Goal: Information Seeking & Learning: Learn about a topic

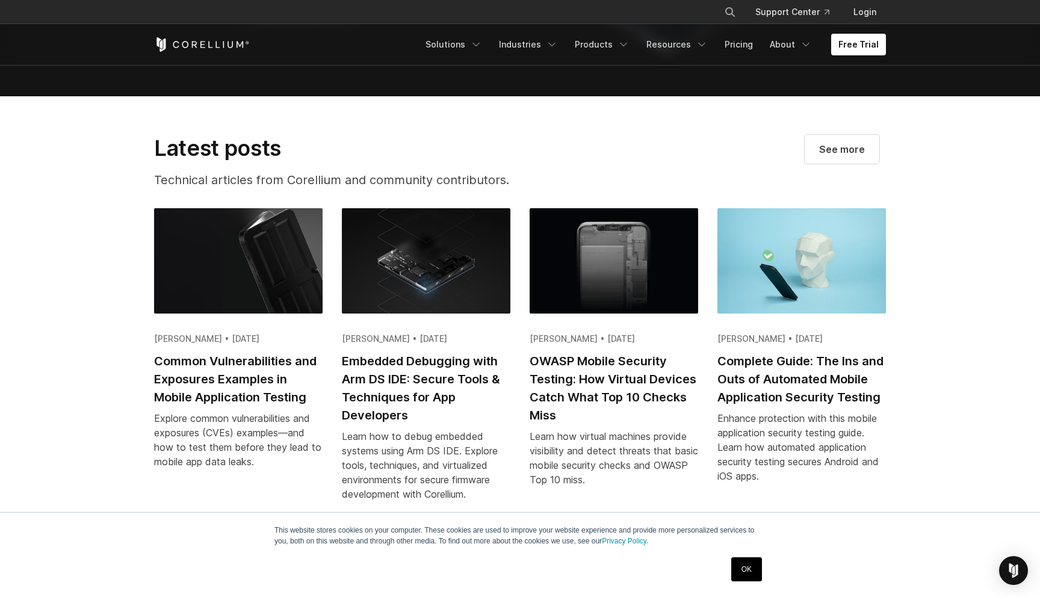
scroll to position [2821, 0]
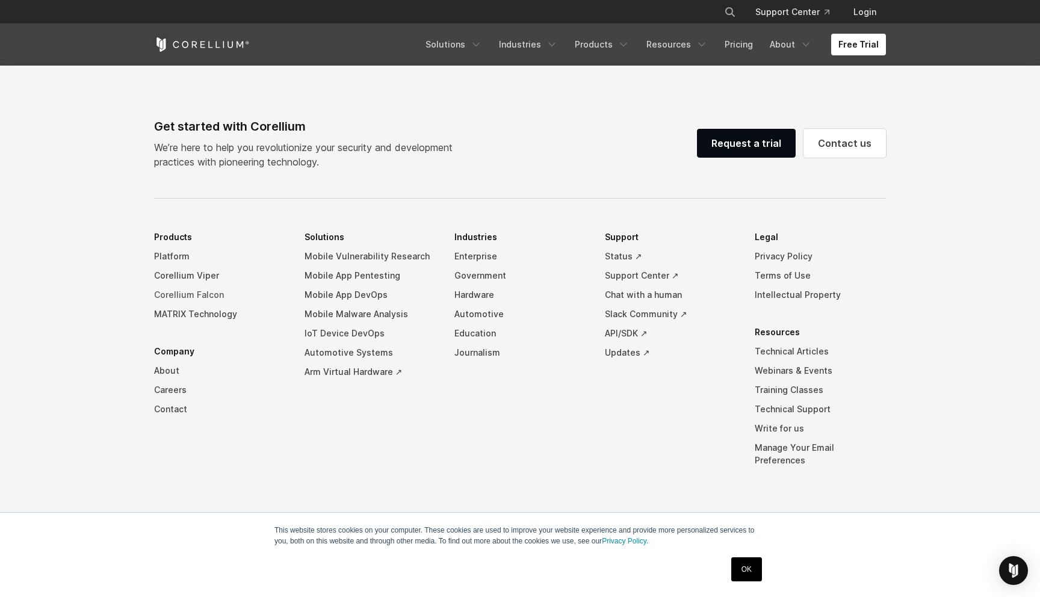
click at [210, 304] on link "Corellium Falcon" at bounding box center [219, 294] width 131 height 19
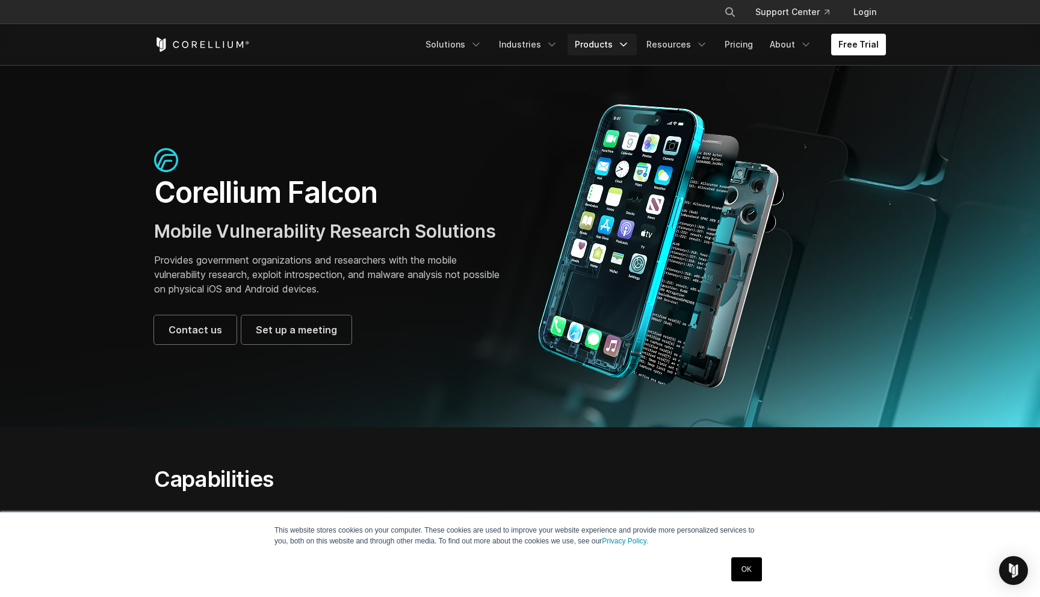
click at [596, 45] on link "Products" at bounding box center [601, 45] width 69 height 22
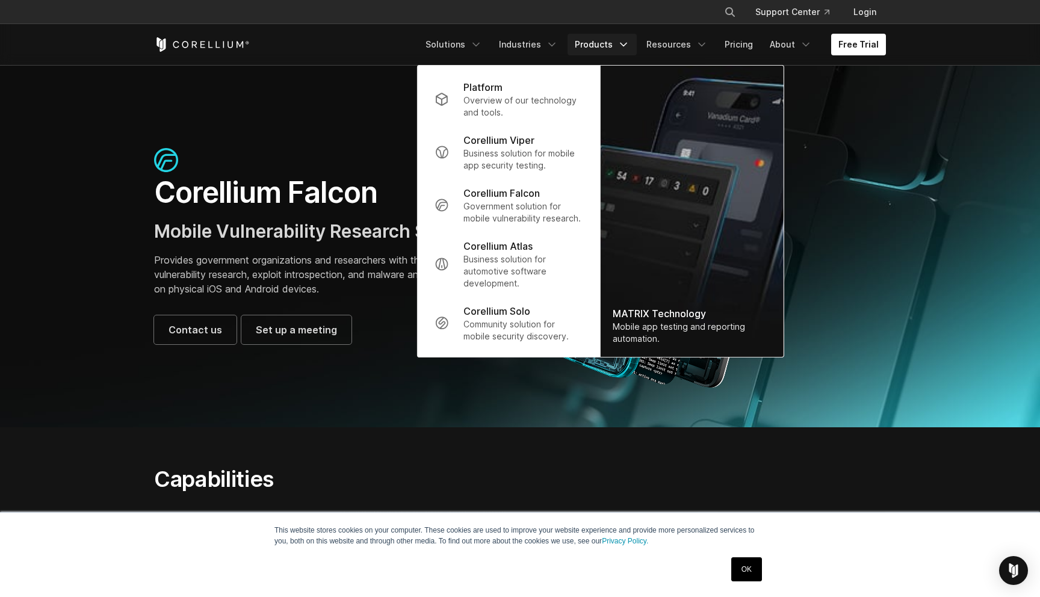
click at [596, 45] on link "Products" at bounding box center [601, 45] width 69 height 22
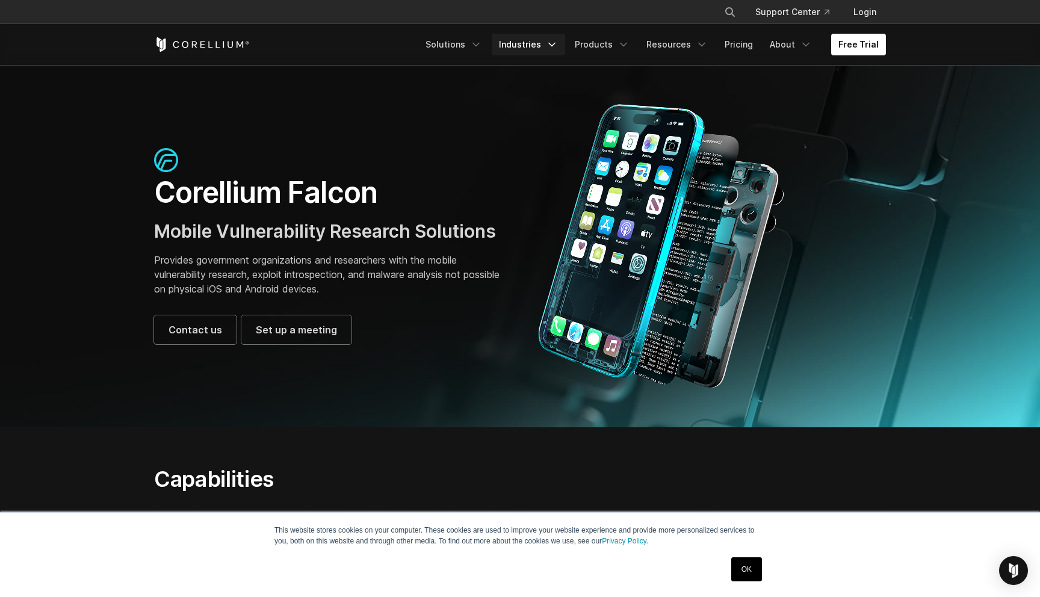
click at [529, 46] on link "Industries" at bounding box center [528, 45] width 73 height 22
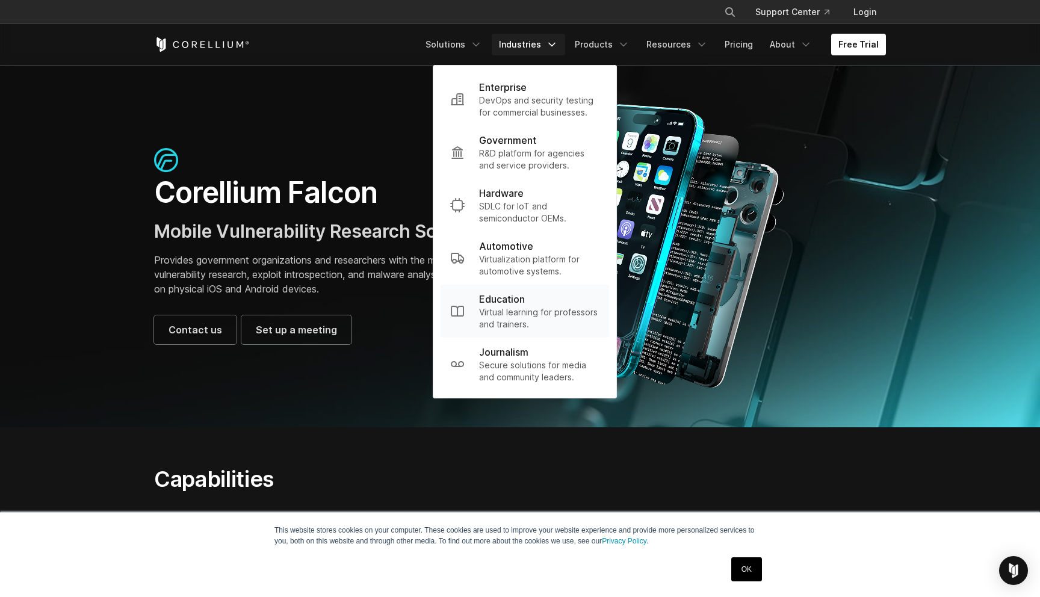
click at [568, 304] on div "Education" at bounding box center [539, 299] width 120 height 14
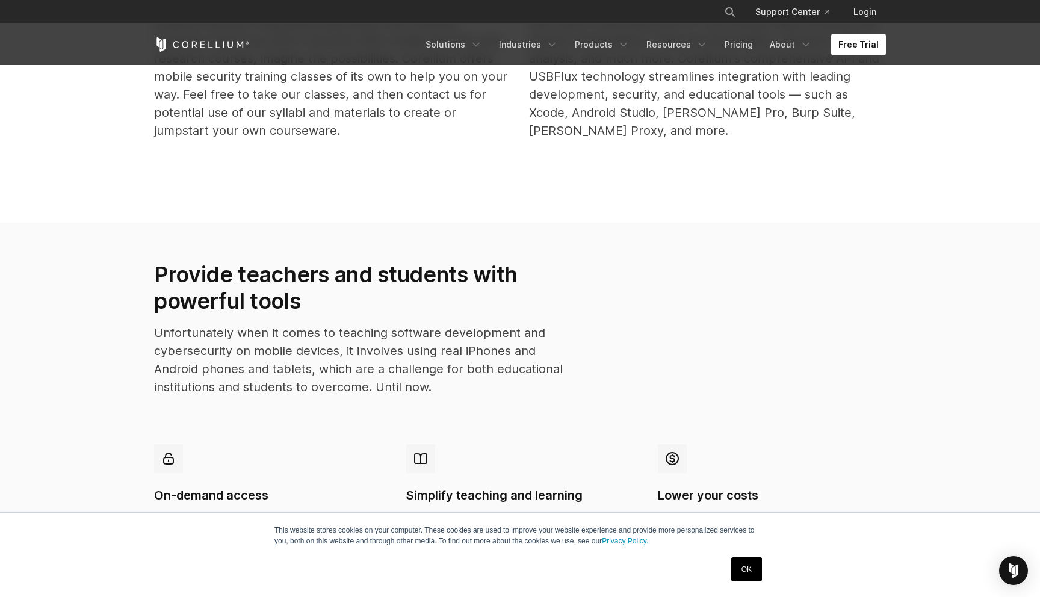
scroll to position [1388, 0]
